Goal: Task Accomplishment & Management: Manage account settings

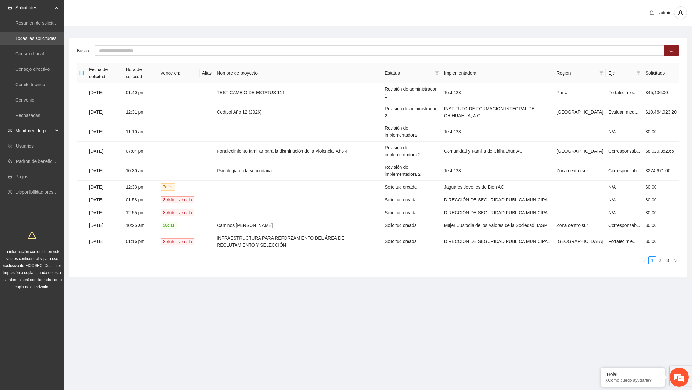
click at [34, 131] on span "Monitoreo de proyectos" at bounding box center [34, 130] width 38 height 13
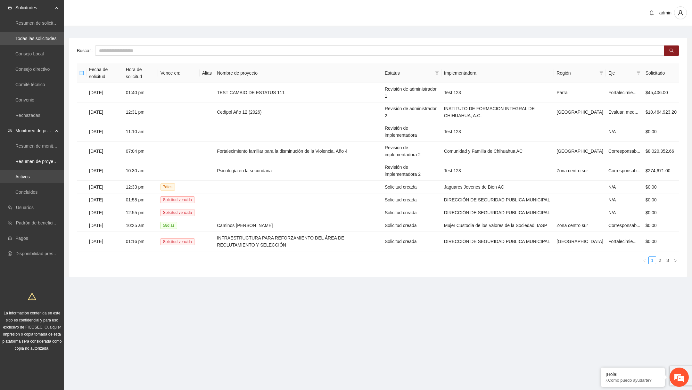
click at [27, 174] on link "Activos" at bounding box center [22, 176] width 14 height 5
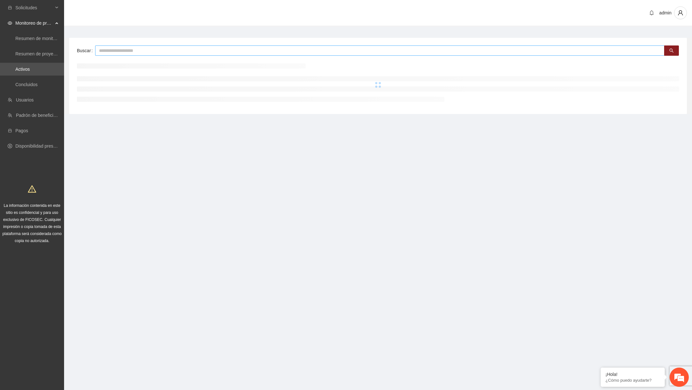
click at [212, 54] on input "text" at bounding box center [379, 50] width 569 height 10
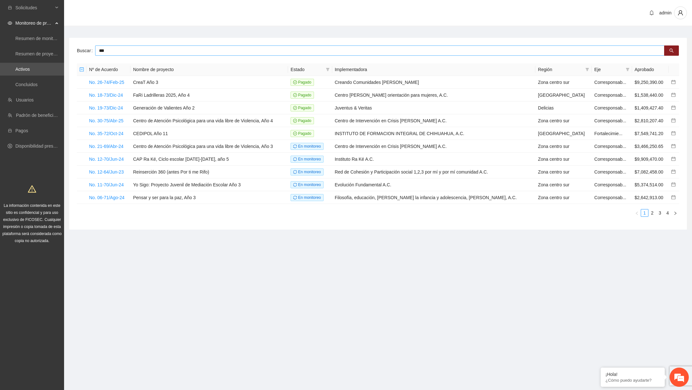
type input "***"
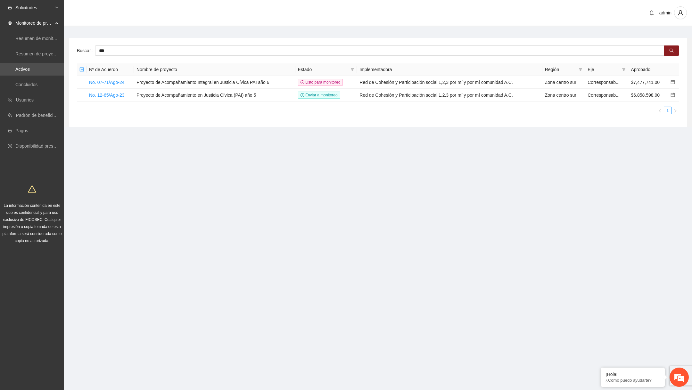
click at [32, 11] on span "Solicitudes" at bounding box center [34, 7] width 38 height 13
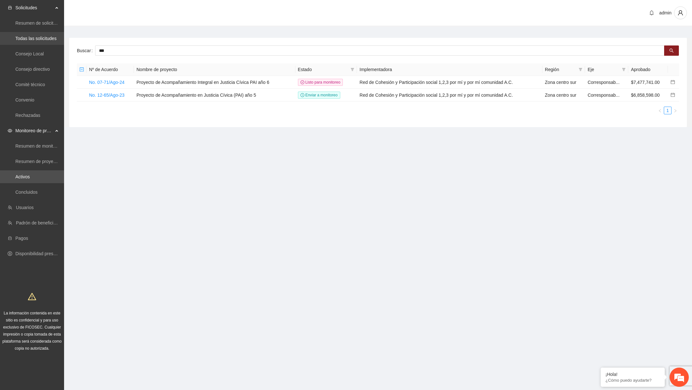
click at [39, 36] on link "Todas las solicitudes" at bounding box center [35, 38] width 41 height 5
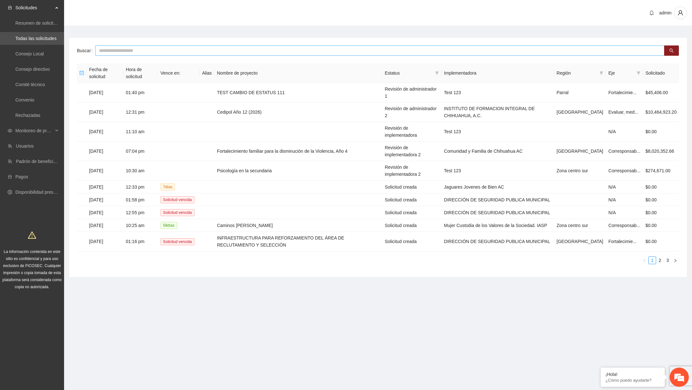
click at [190, 54] on input "text" at bounding box center [379, 50] width 569 height 10
type input "***"
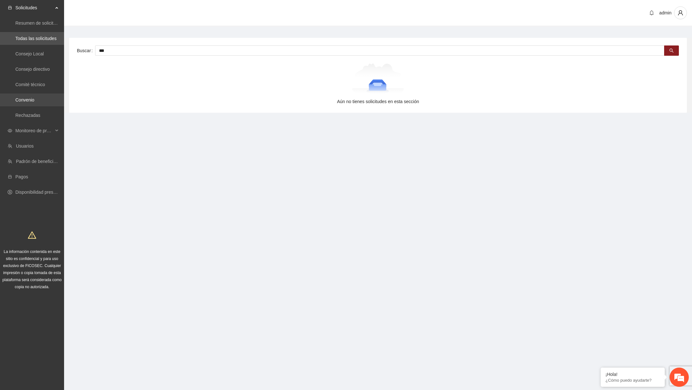
click at [23, 99] on link "Convenio" at bounding box center [24, 99] width 19 height 5
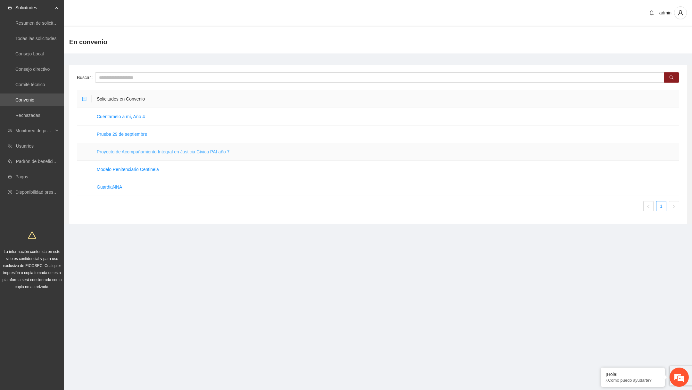
click at [145, 154] on link "Proyecto de Acompañamiento Integral en Justicia Cívica PAI año 7" at bounding box center [163, 151] width 133 height 5
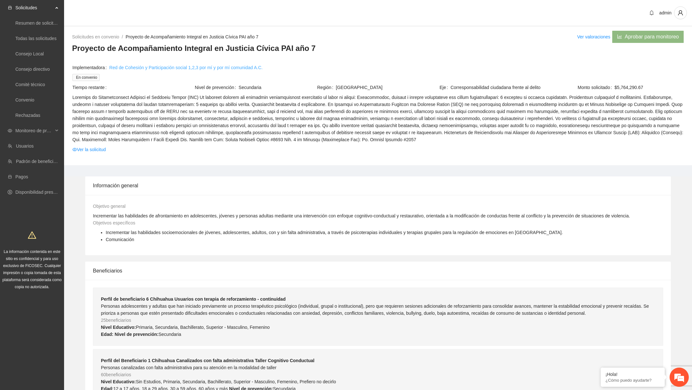
click at [169, 66] on link "Red de Cohesión y Participación social 1,2,3 por mí y por mí comunidad A.C." at bounding box center [185, 67] width 153 height 7
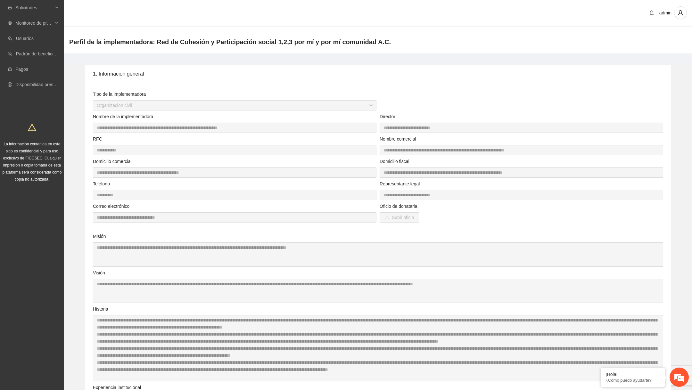
click at [393, 208] on label "Oficio de donataria" at bounding box center [399, 206] width 38 height 7
copy div "Oficio de donataria Subir oficio"
click at [403, 219] on span "Subir oficio" at bounding box center [403, 217] width 22 height 7
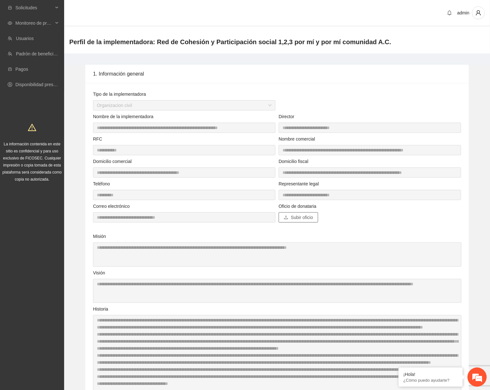
click at [301, 217] on span "Subir oficio" at bounding box center [302, 217] width 22 height 7
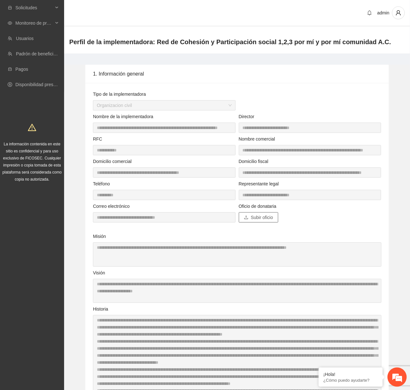
click at [263, 218] on span "Subir oficio" at bounding box center [262, 217] width 22 height 7
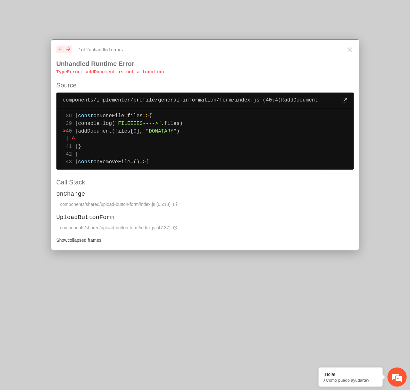
drag, startPoint x: 85, startPoint y: 114, endPoint x: 109, endPoint y: 148, distance: 42.0
click at [109, 148] on pre "38 | const onDoneFile = files => { 39 | console . log( "FILEEEES---->" , files)…" at bounding box center [204, 139] width 297 height 62
click at [147, 126] on span ""FILEEEES---->"" at bounding box center [138, 124] width 46 height 6
drag, startPoint x: 85, startPoint y: 116, endPoint x: 123, endPoint y: 143, distance: 46.8
click at [123, 144] on pre "38 | const onDoneFile = files => { 39 | console . log( "FILEEEES---->" , files)…" at bounding box center [204, 139] width 297 height 62
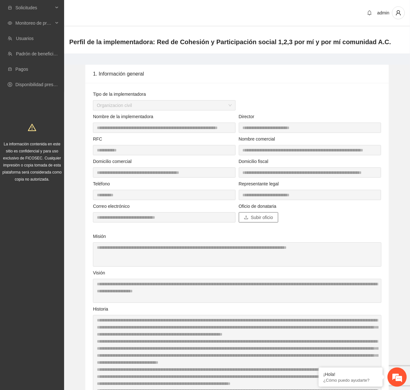
click at [256, 217] on span "Subir oficio" at bounding box center [262, 217] width 22 height 7
click at [272, 215] on span "Subir oficio" at bounding box center [262, 217] width 22 height 7
click at [262, 218] on span "Subir oficio" at bounding box center [262, 217] width 22 height 7
click at [269, 222] on button "Subir oficio" at bounding box center [258, 217] width 39 height 10
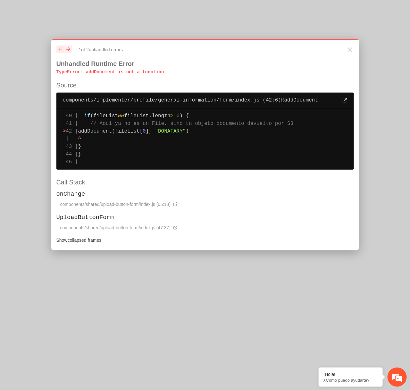
drag, startPoint x: 84, startPoint y: 73, endPoint x: 171, endPoint y: 78, distance: 87.9
click at [171, 76] on div "previous next 1 of 2 unhandled error s Unhandled Runtime Error TypeError : addD…" at bounding box center [205, 144] width 308 height 211
